Goal: Task Accomplishment & Management: Use online tool/utility

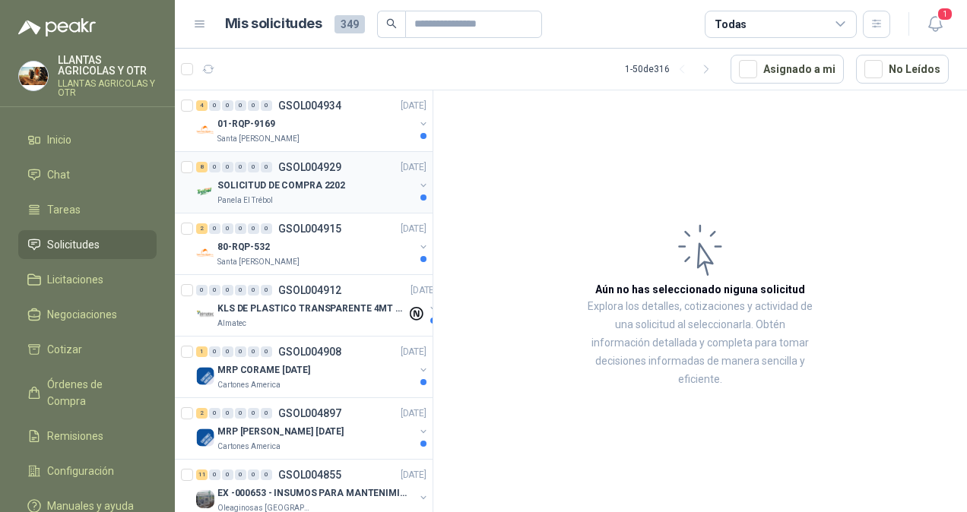
click at [326, 182] on p "SOLICITUD DE COMPRA 2202" at bounding box center [281, 186] width 128 height 14
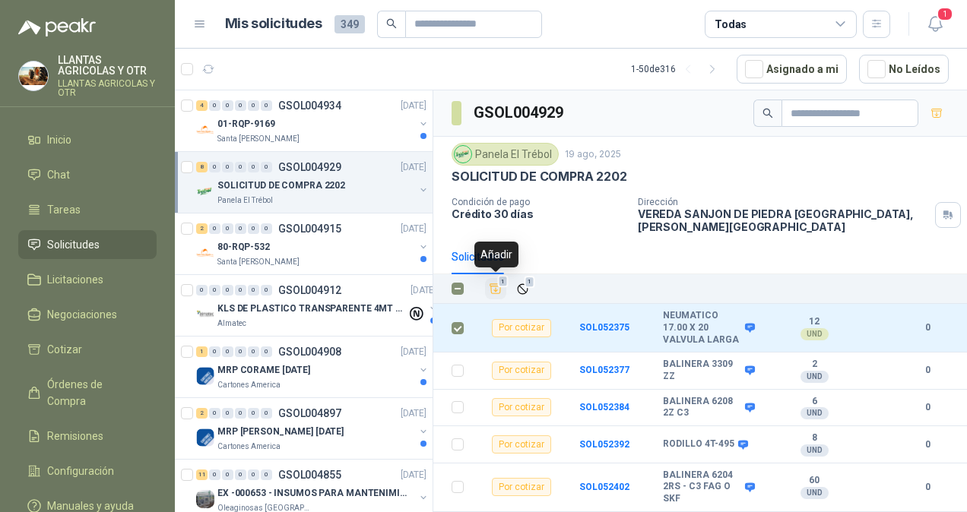
click at [494, 284] on icon "Añadir" at bounding box center [495, 289] width 11 height 10
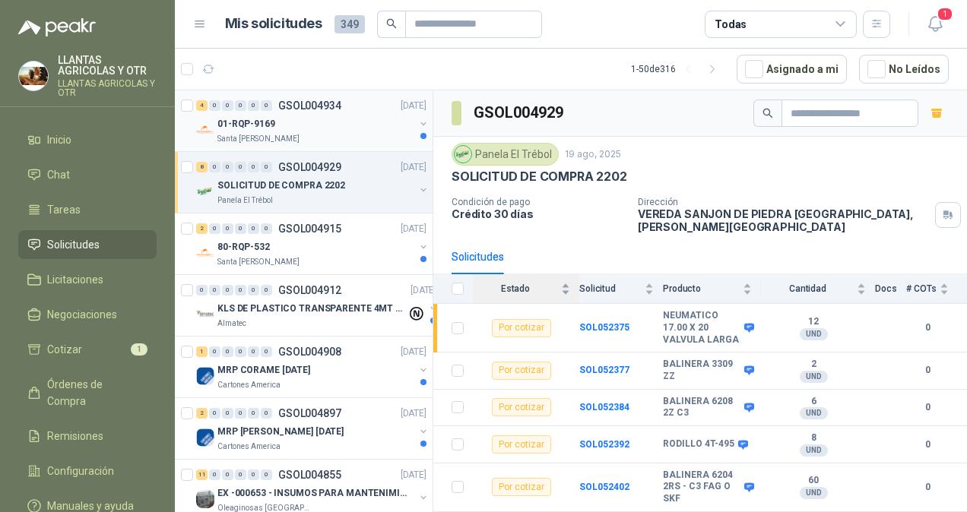
click at [246, 111] on div "4 0 0 0 0 0 GSOL004934 [DATE]" at bounding box center [312, 106] width 233 height 18
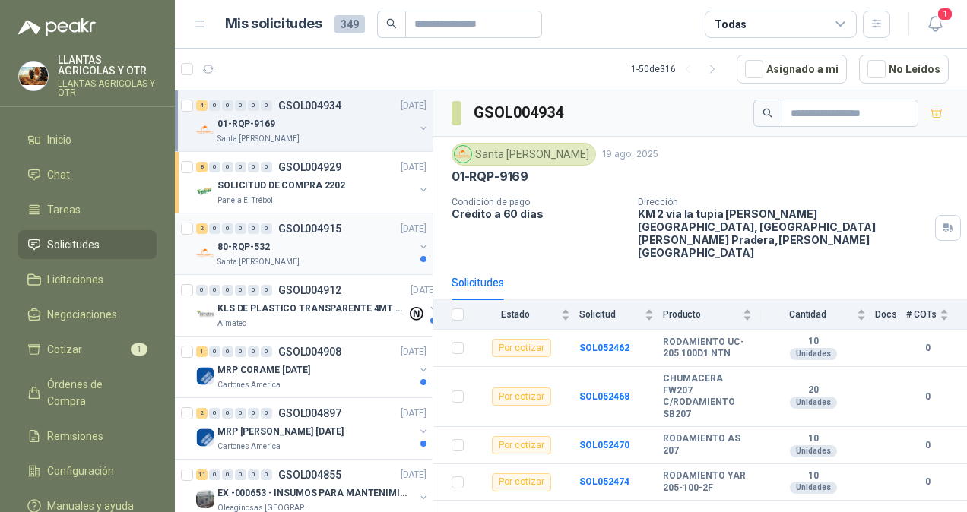
click at [345, 245] on div "80-RQP-532" at bounding box center [315, 247] width 197 height 18
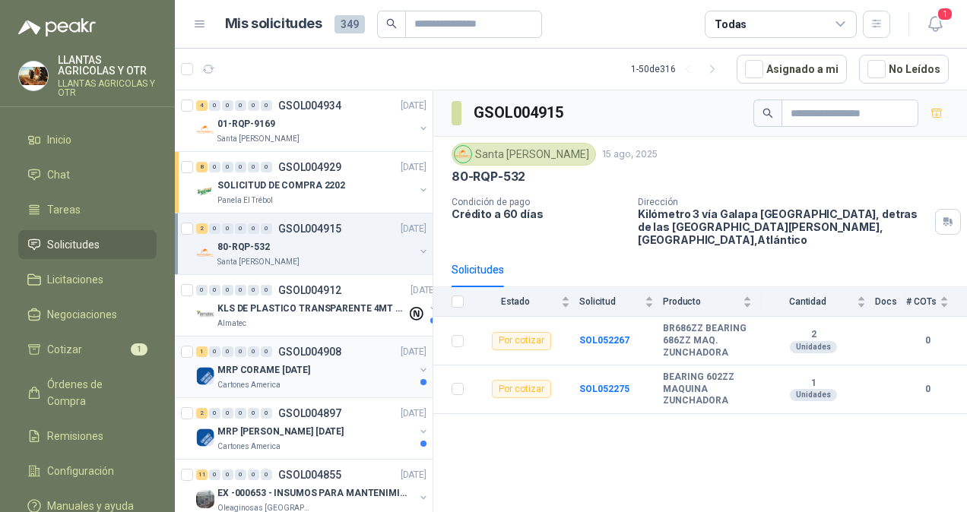
click at [313, 380] on div "Cartones America" at bounding box center [315, 385] width 197 height 12
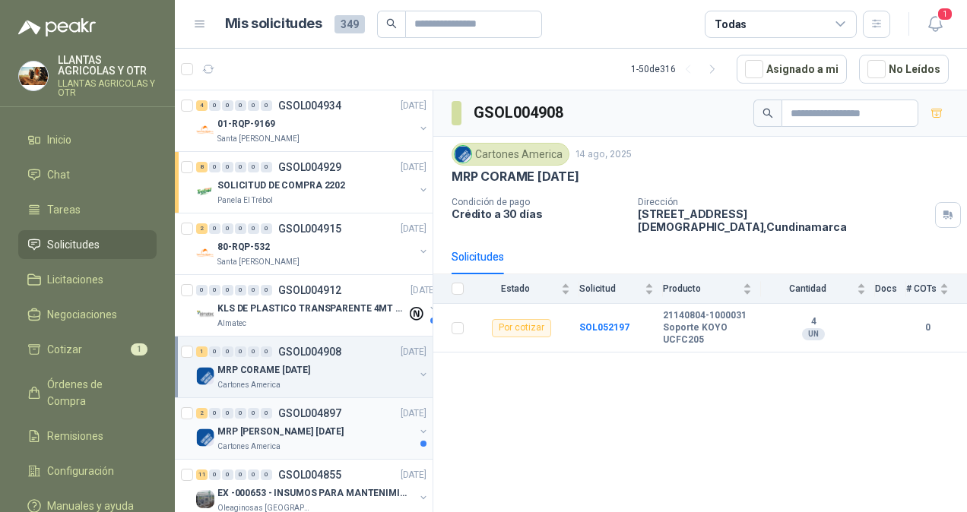
click at [320, 426] on p "MRP [PERSON_NAME] [DATE]" at bounding box center [280, 432] width 126 height 14
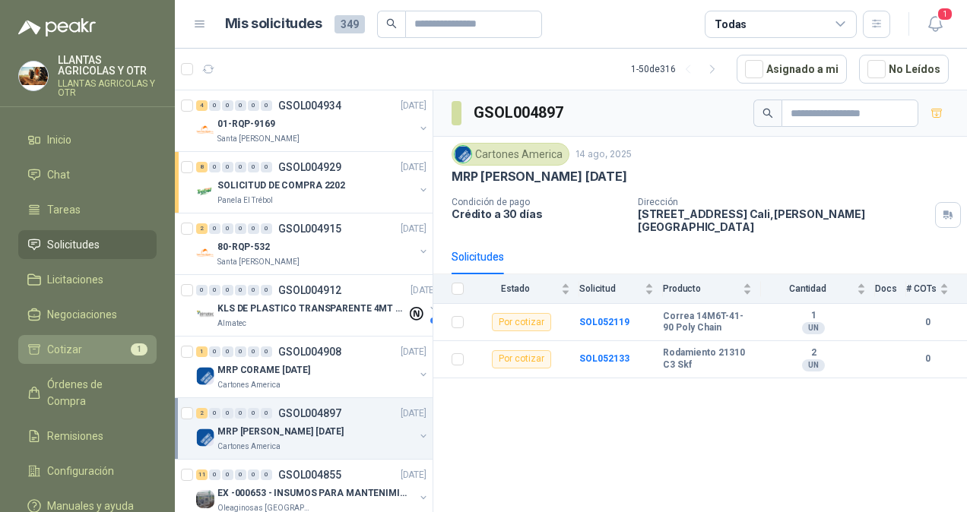
click at [123, 348] on li "Cotizar 1" at bounding box center [87, 349] width 120 height 17
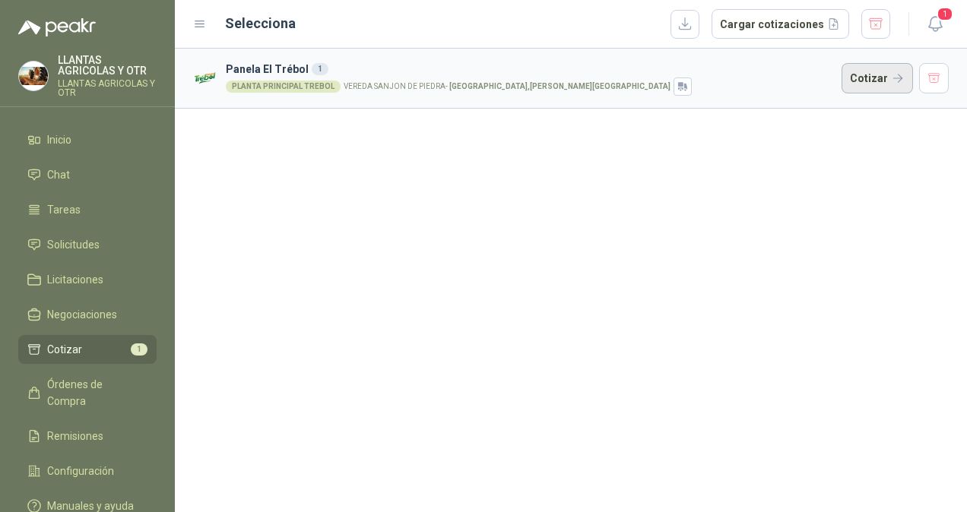
click at [872, 72] on button "Cotizar" at bounding box center [876, 78] width 71 height 30
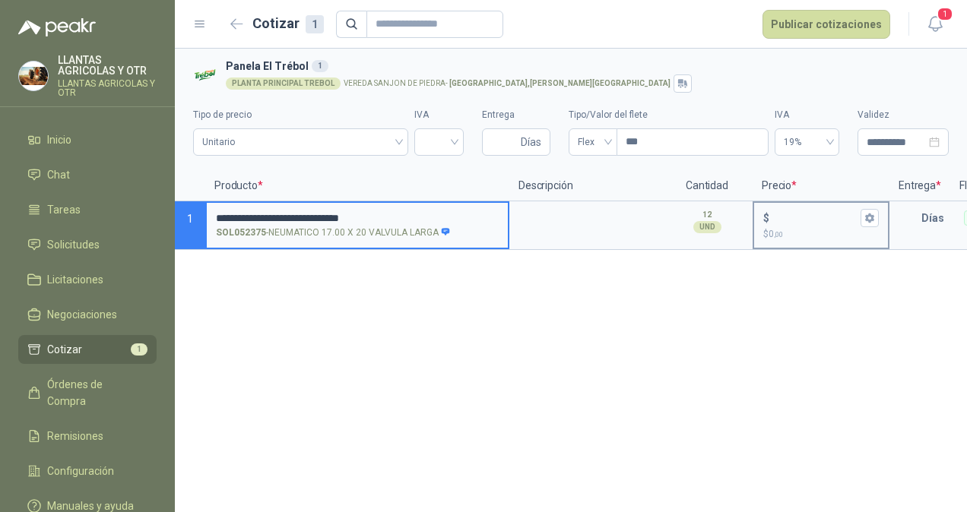
type input "**********"
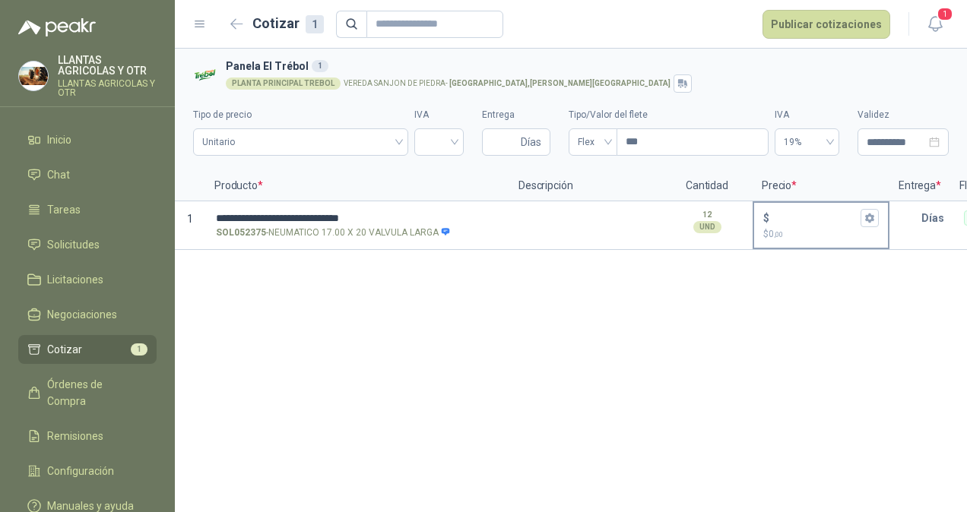
click at [771, 224] on div "$" at bounding box center [821, 218] width 116 height 18
click at [772, 223] on input "$ $ 0 ,00" at bounding box center [814, 217] width 85 height 11
click at [875, 217] on button "$ $ 0 ,00" at bounding box center [869, 218] width 18 height 18
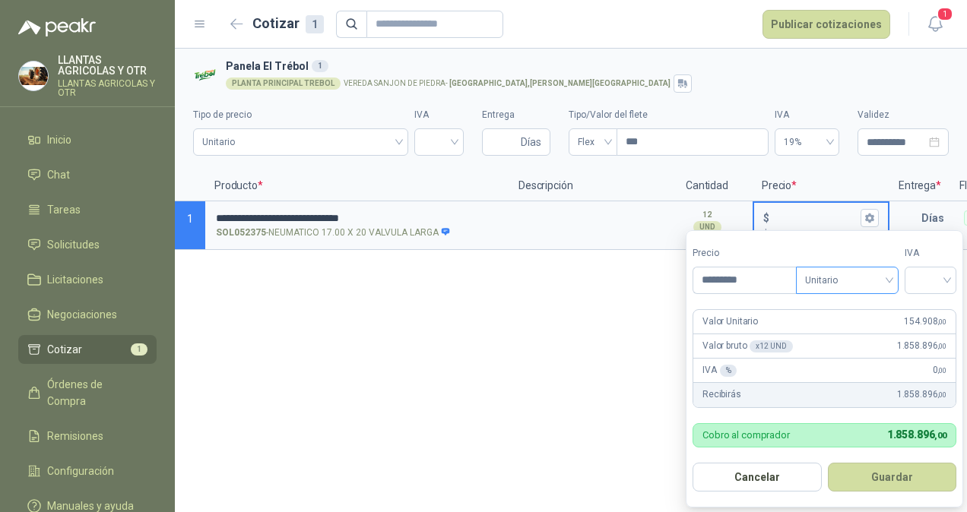
click at [894, 278] on div "Unitario" at bounding box center [847, 280] width 103 height 27
type input "*********"
click at [894, 278] on div "Unitario" at bounding box center [847, 280] width 103 height 27
click at [947, 278] on input "search" at bounding box center [929, 278] width 33 height 23
click at [942, 304] on div "19%" at bounding box center [934, 311] width 28 height 17
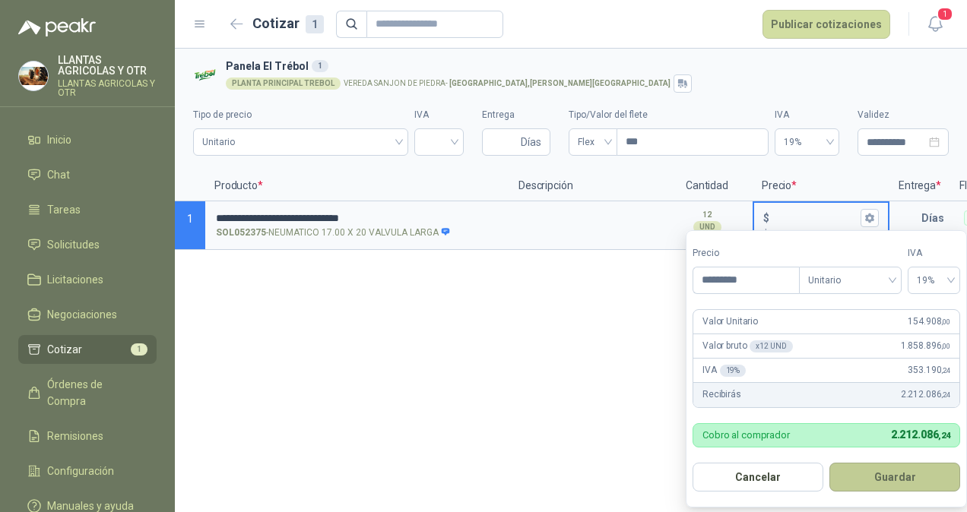
click at [894, 481] on button "Guardar" at bounding box center [894, 477] width 131 height 29
type input "*******"
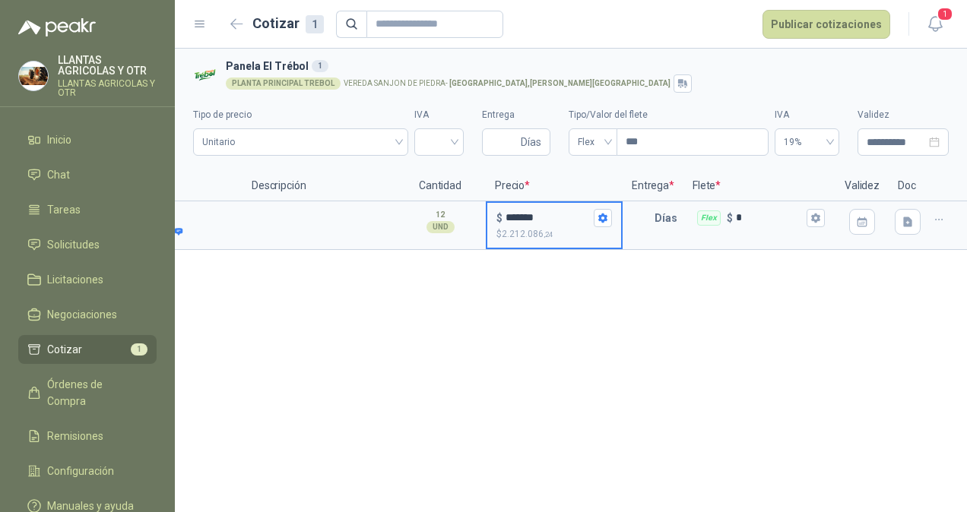
scroll to position [0, 267]
click at [665, 215] on p "Días" at bounding box center [668, 218] width 29 height 30
click at [667, 235] on div "Días" at bounding box center [652, 225] width 61 height 49
click at [653, 222] on input "text" at bounding box center [638, 218] width 30 height 30
type input "*"
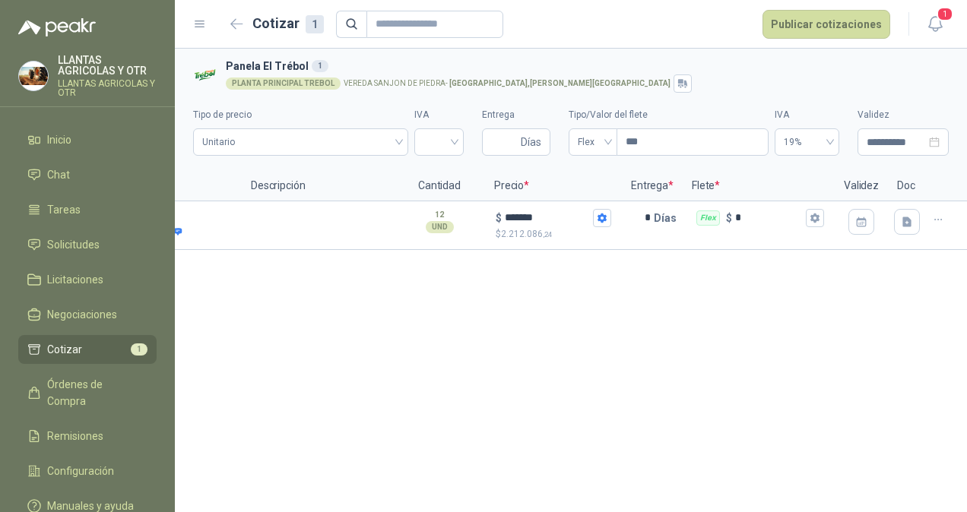
click at [686, 280] on div "**********" at bounding box center [571, 281] width 792 height 464
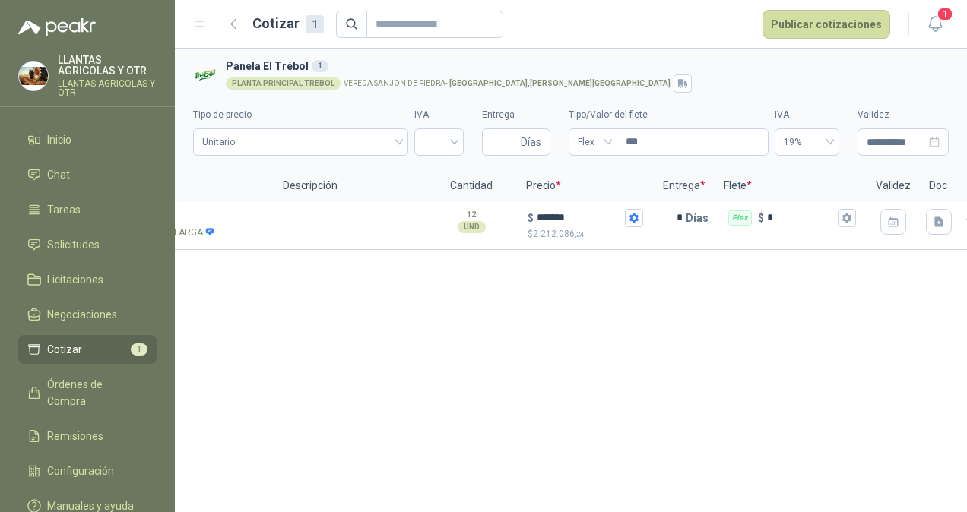
scroll to position [0, 243]
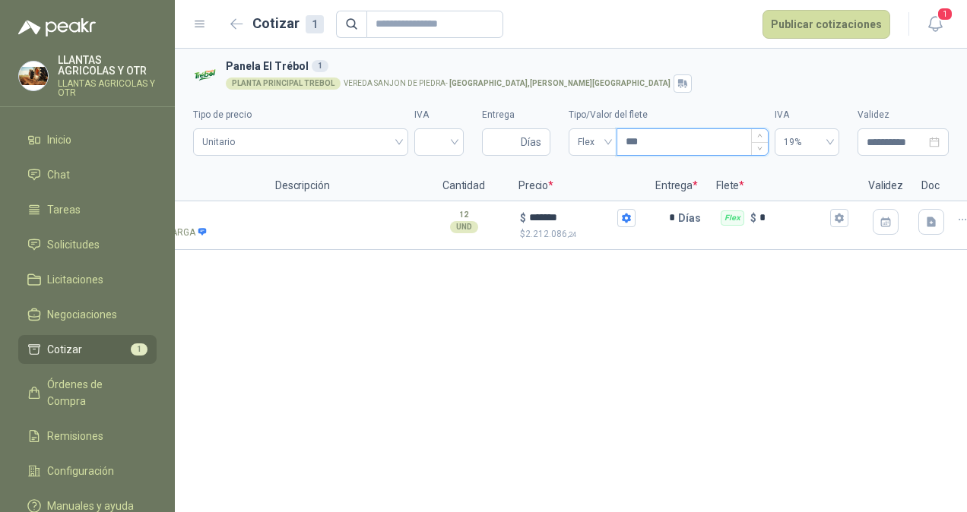
click at [676, 153] on input "***" at bounding box center [692, 142] width 150 height 26
drag, startPoint x: 690, startPoint y: 139, endPoint x: 707, endPoint y: 138, distance: 16.7
click at [692, 138] on input "***" at bounding box center [692, 142] width 150 height 26
click at [603, 138] on span "Flex" at bounding box center [593, 142] width 30 height 23
click at [596, 198] on div "Incluido" at bounding box center [593, 198] width 24 height 17
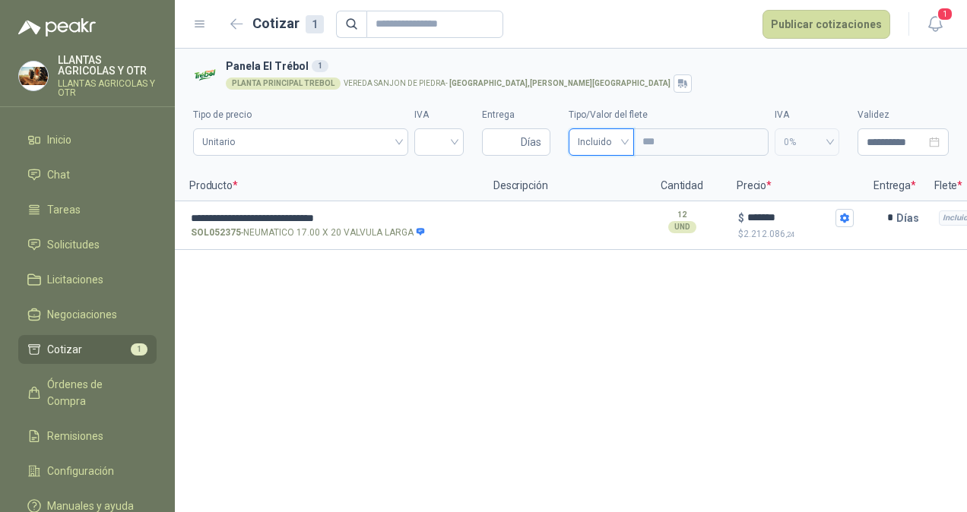
scroll to position [0, 0]
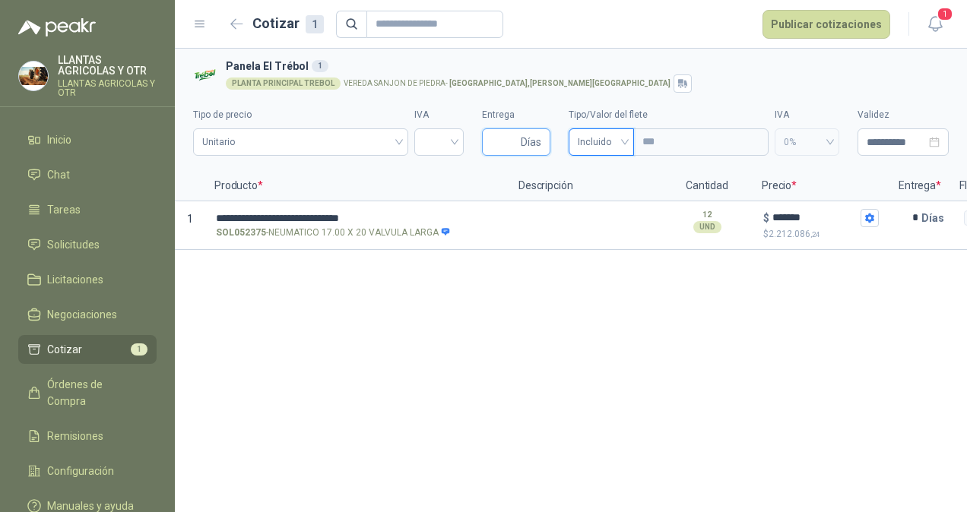
click at [492, 143] on input "Entrega" at bounding box center [504, 142] width 27 height 26
type input "*"
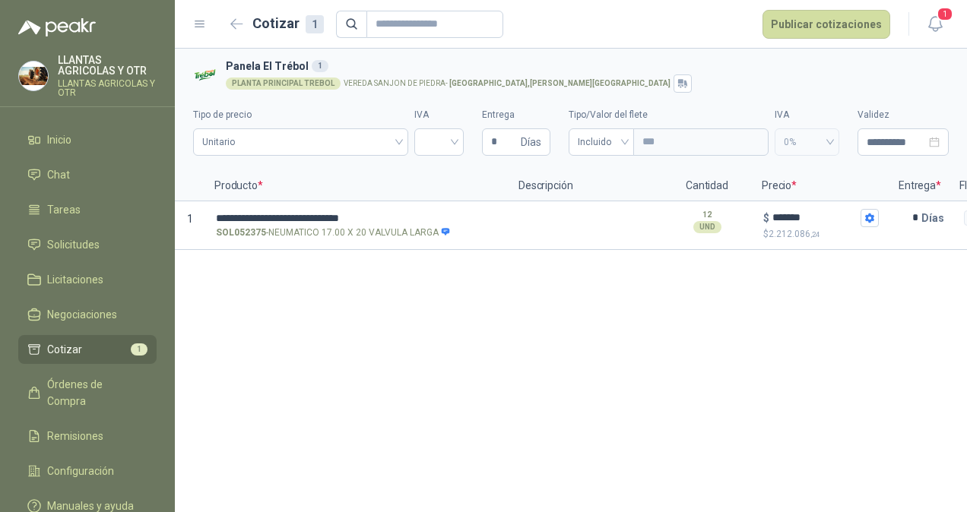
click at [495, 320] on div "**********" at bounding box center [571, 281] width 792 height 464
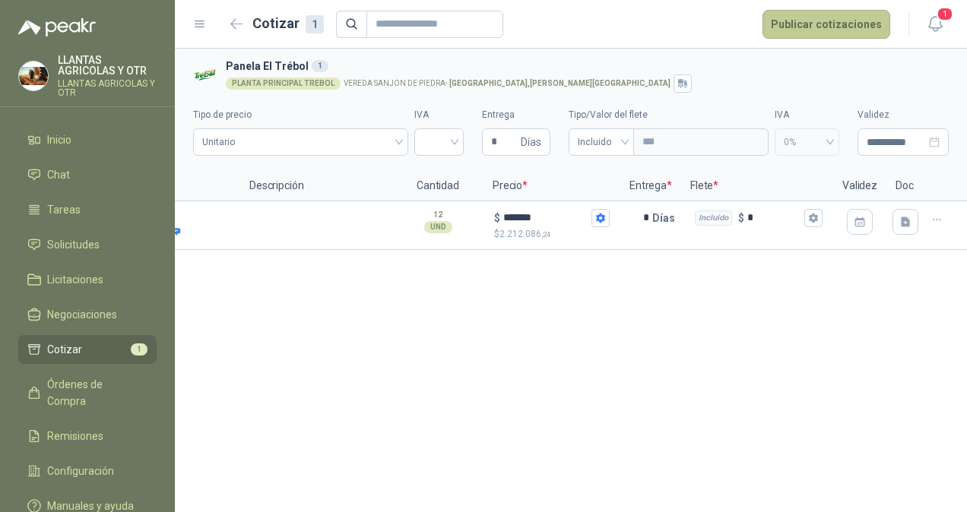
click at [840, 21] on button "Publicar cotizaciones" at bounding box center [826, 24] width 128 height 29
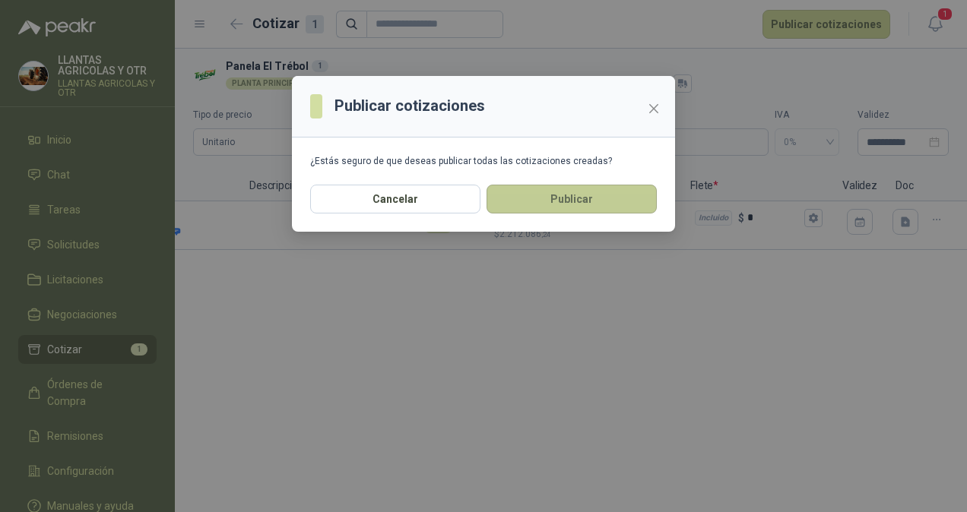
click at [593, 205] on button "Publicar" at bounding box center [571, 199] width 170 height 29
